Goal: Task Accomplishment & Management: Use online tool/utility

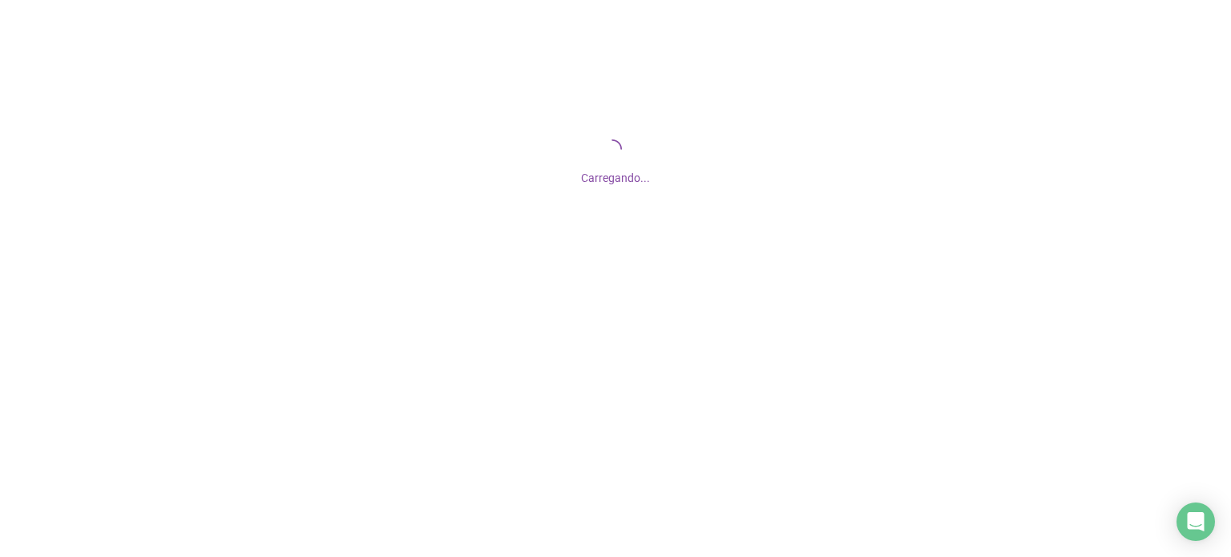
drag, startPoint x: 0, startPoint y: 0, endPoint x: 498, endPoint y: 46, distance: 500.6
click at [498, 46] on div "Carregando..." at bounding box center [615, 160] width 1231 height 321
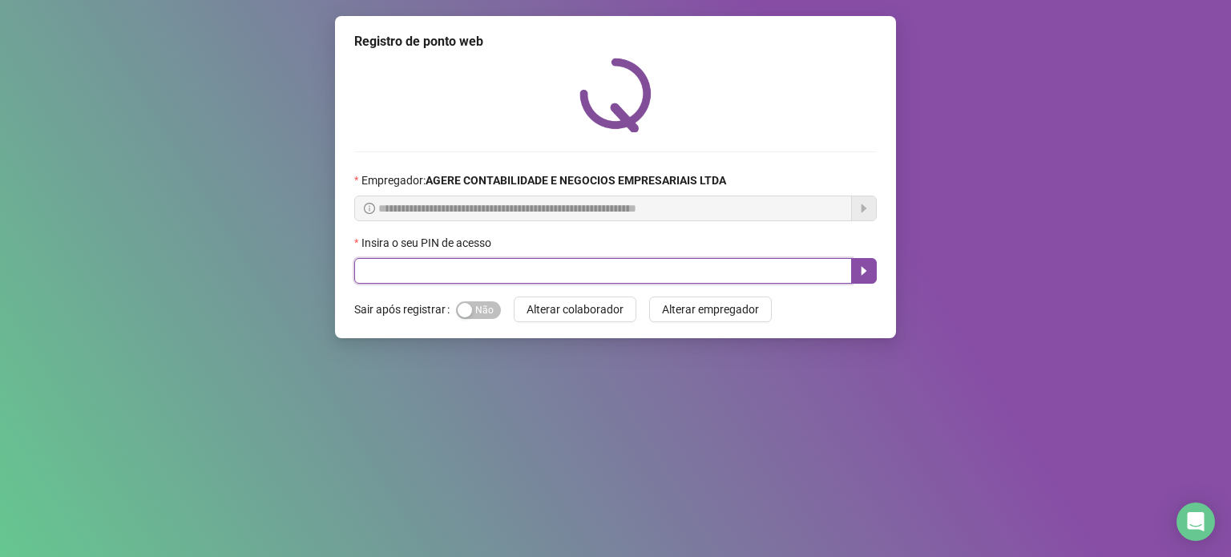
click at [462, 268] on input "text" at bounding box center [603, 271] width 498 height 26
type input "*****"
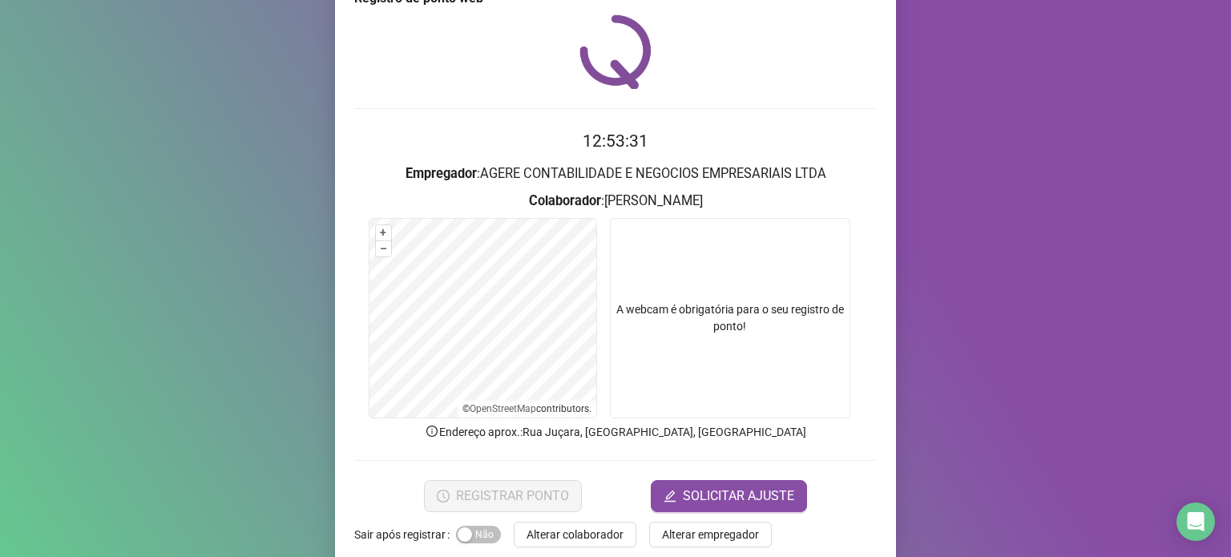
scroll to position [67, 0]
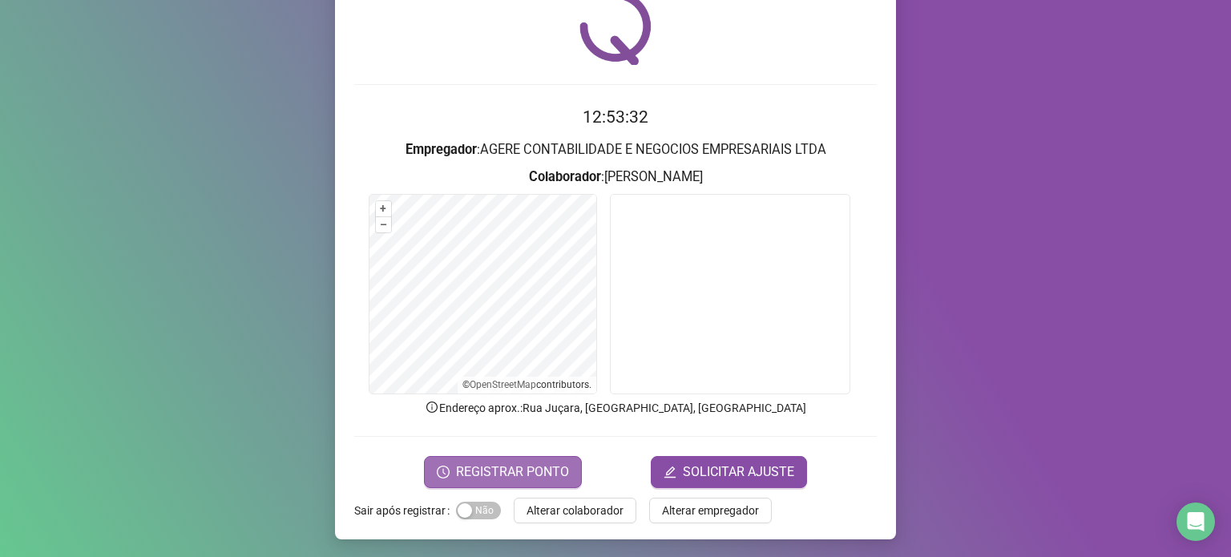
click at [496, 474] on span "REGISTRAR PONTO" at bounding box center [512, 471] width 113 height 19
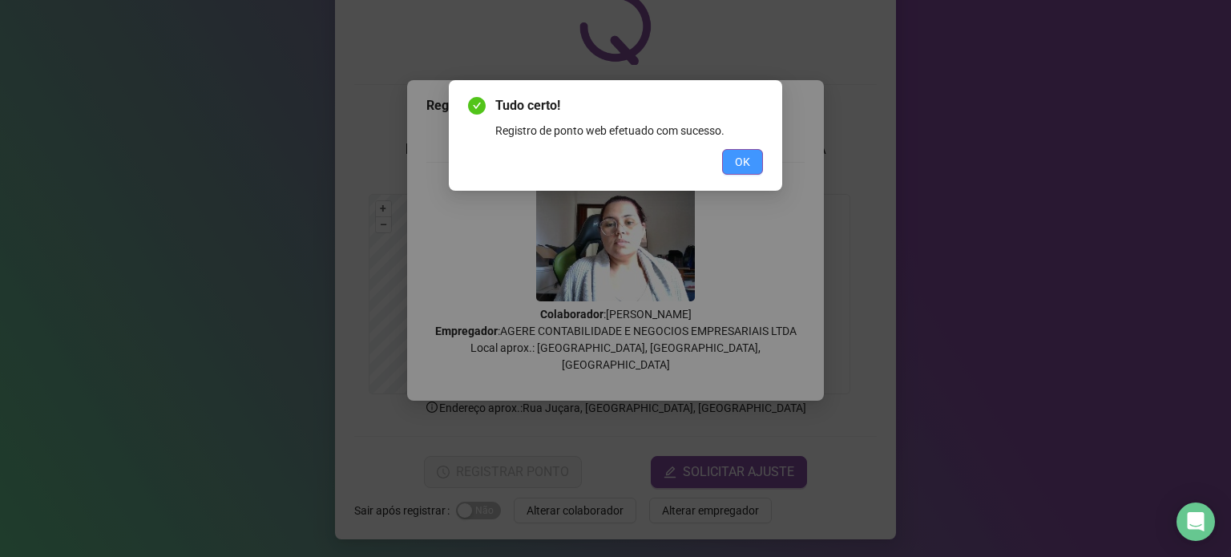
click at [746, 159] on span "OK" at bounding box center [742, 162] width 15 height 18
